Goal: Task Accomplishment & Management: Manage account settings

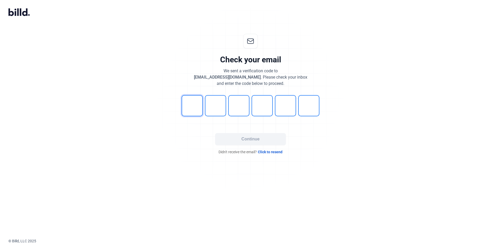
click at [193, 100] on input "tel" at bounding box center [192, 105] width 21 height 21
type input "0"
type input "9"
type input "0"
type input "6"
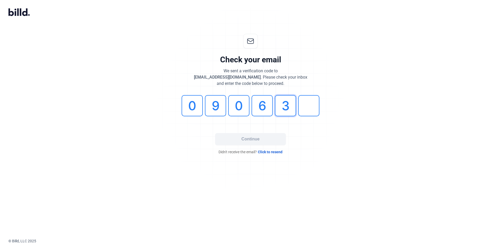
type input "3"
click at [290, 108] on input "3" at bounding box center [285, 105] width 21 height 21
type input "4"
type input "3"
click at [254, 141] on button "Continue" at bounding box center [250, 139] width 71 height 12
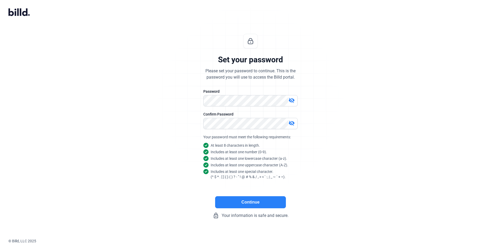
click at [254, 204] on button "Continue" at bounding box center [250, 202] width 71 height 12
